Goal: Task Accomplishment & Management: Manage account settings

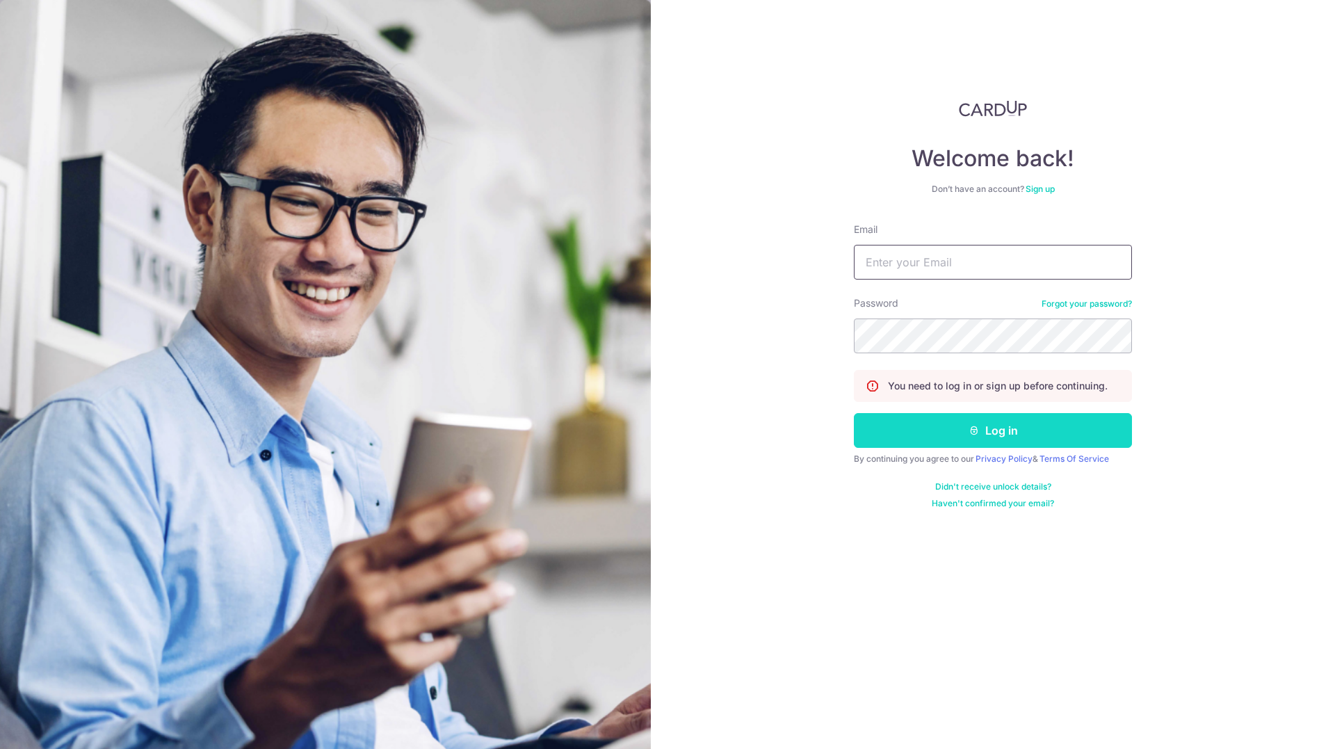
type input "[EMAIL_ADDRESS][DOMAIN_NAME]"
click at [954, 442] on button "Log in" at bounding box center [993, 430] width 278 height 35
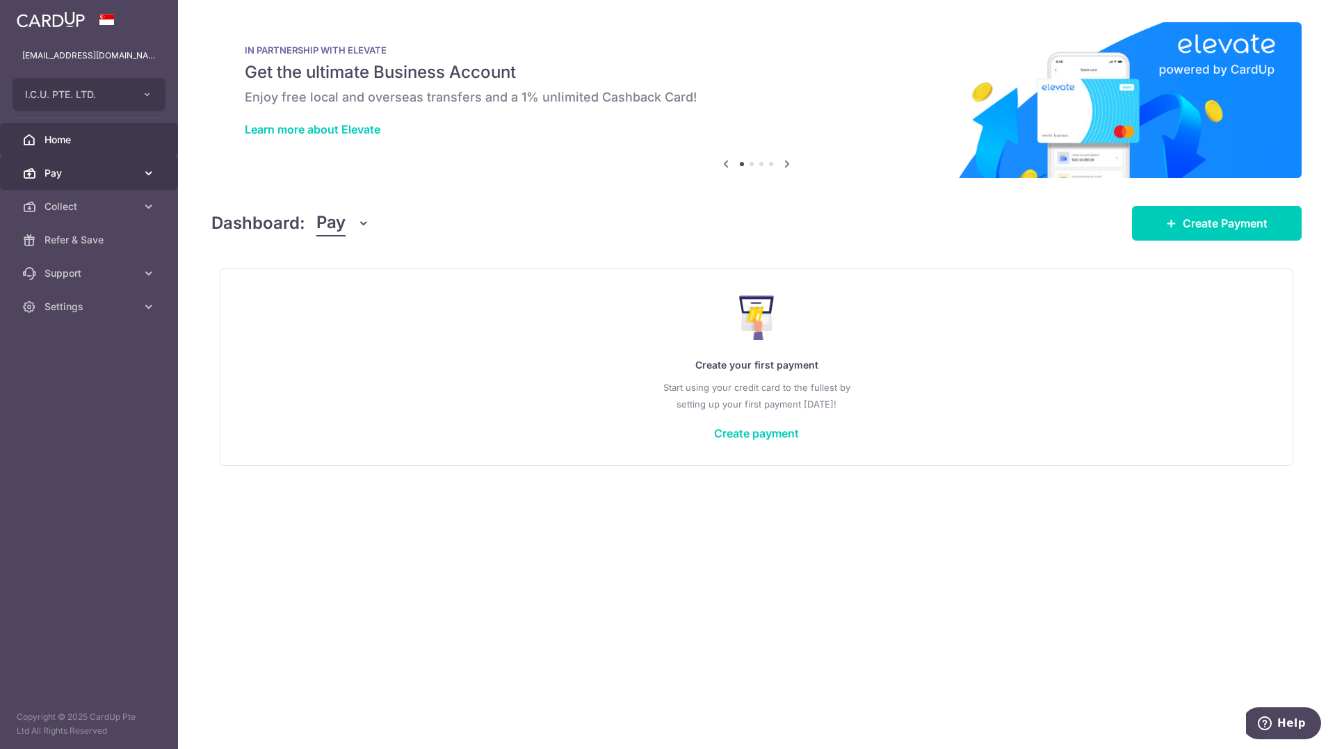
click at [56, 180] on link "Pay" at bounding box center [89, 172] width 178 height 33
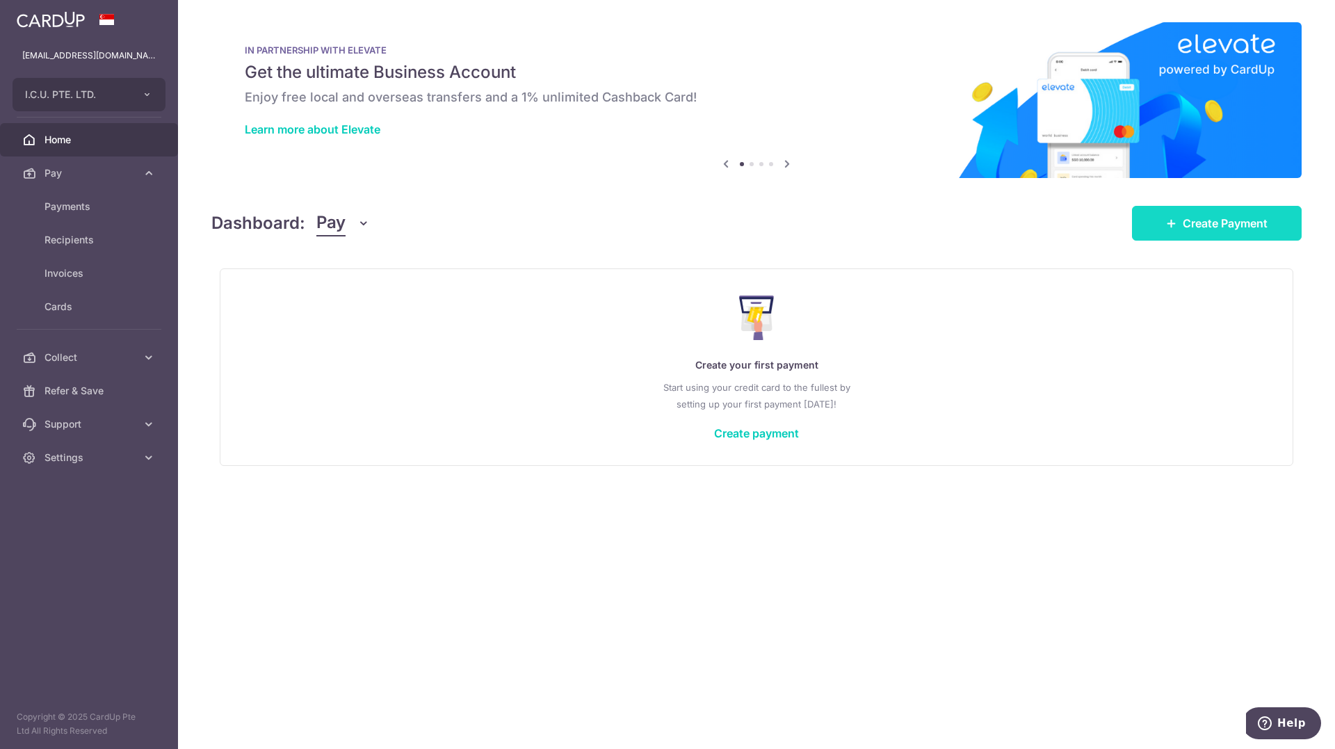
click at [1197, 240] on div "× Pause Schedule Pause all future payments in this series Pause just this one p…" at bounding box center [756, 374] width 1157 height 749
click at [97, 364] on span "Collect" at bounding box center [90, 357] width 92 height 14
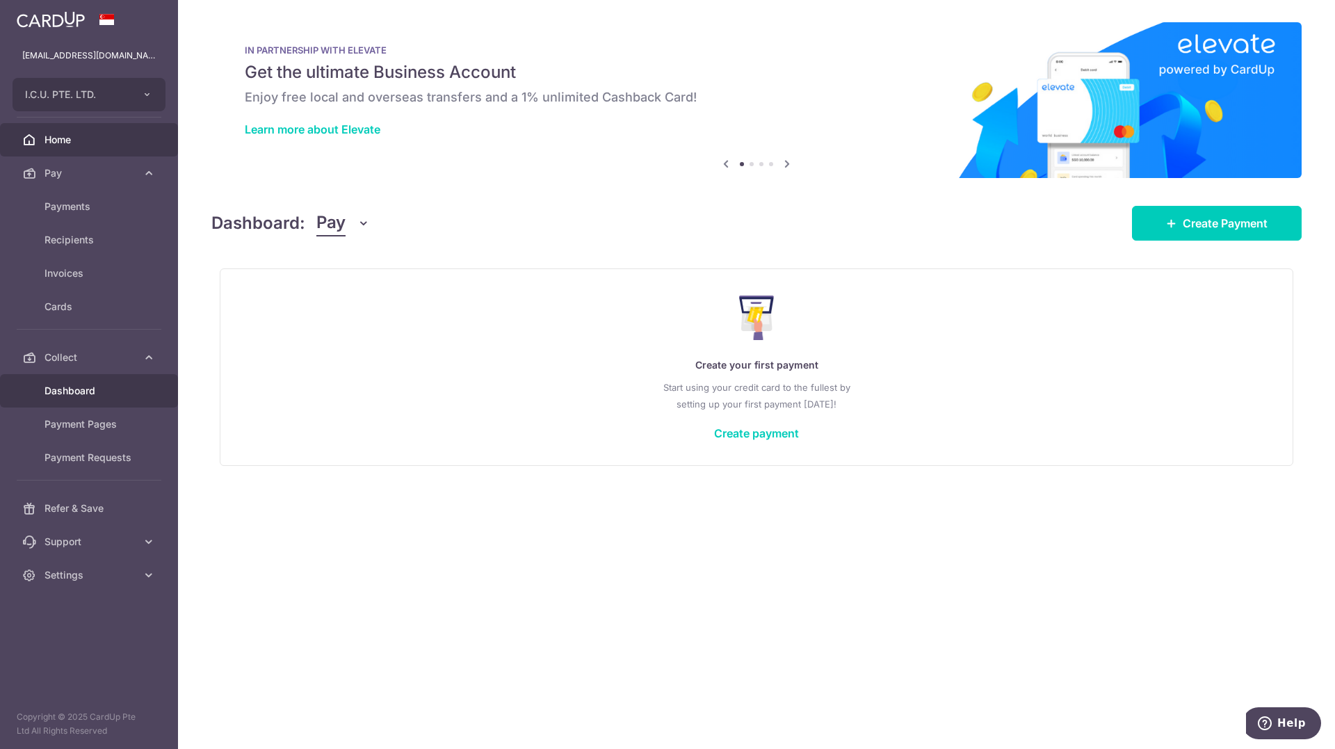
click at [73, 396] on span "Dashboard" at bounding box center [90, 391] width 92 height 14
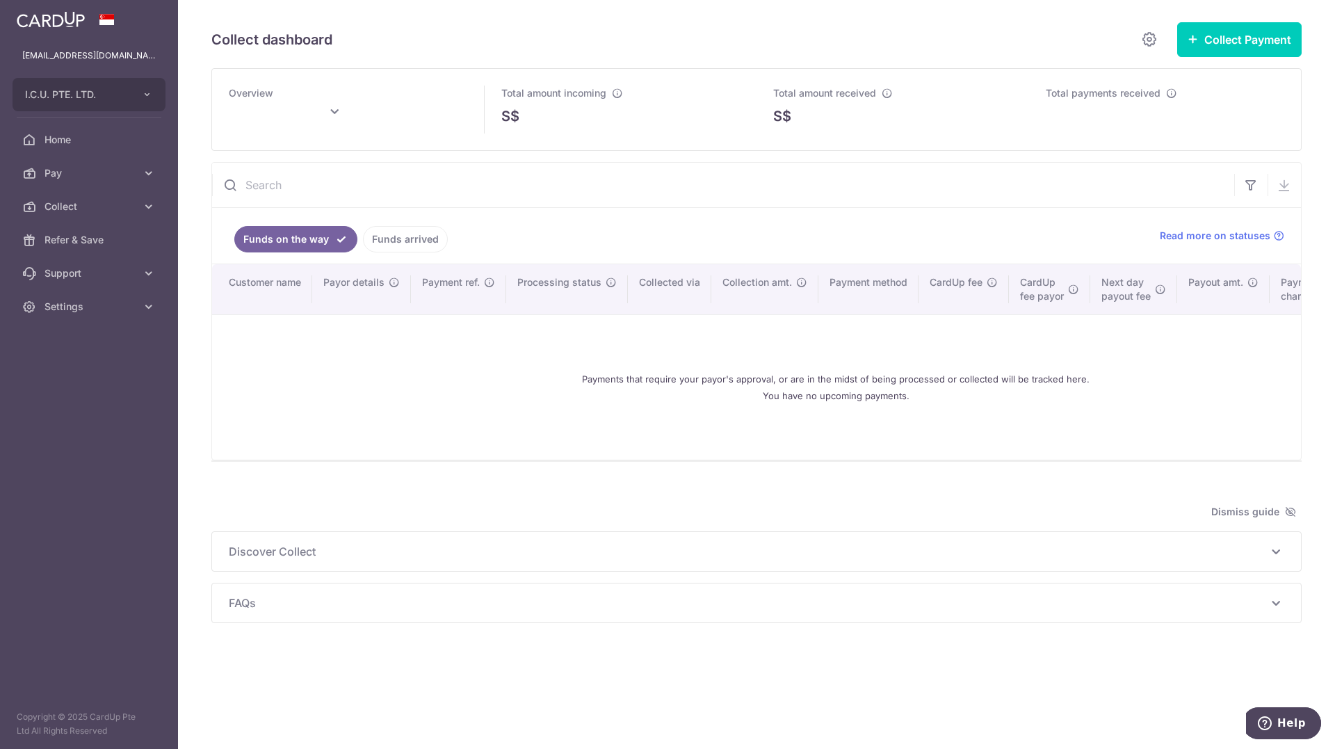
type input "August 2025"
